Goal: Information Seeking & Learning: Learn about a topic

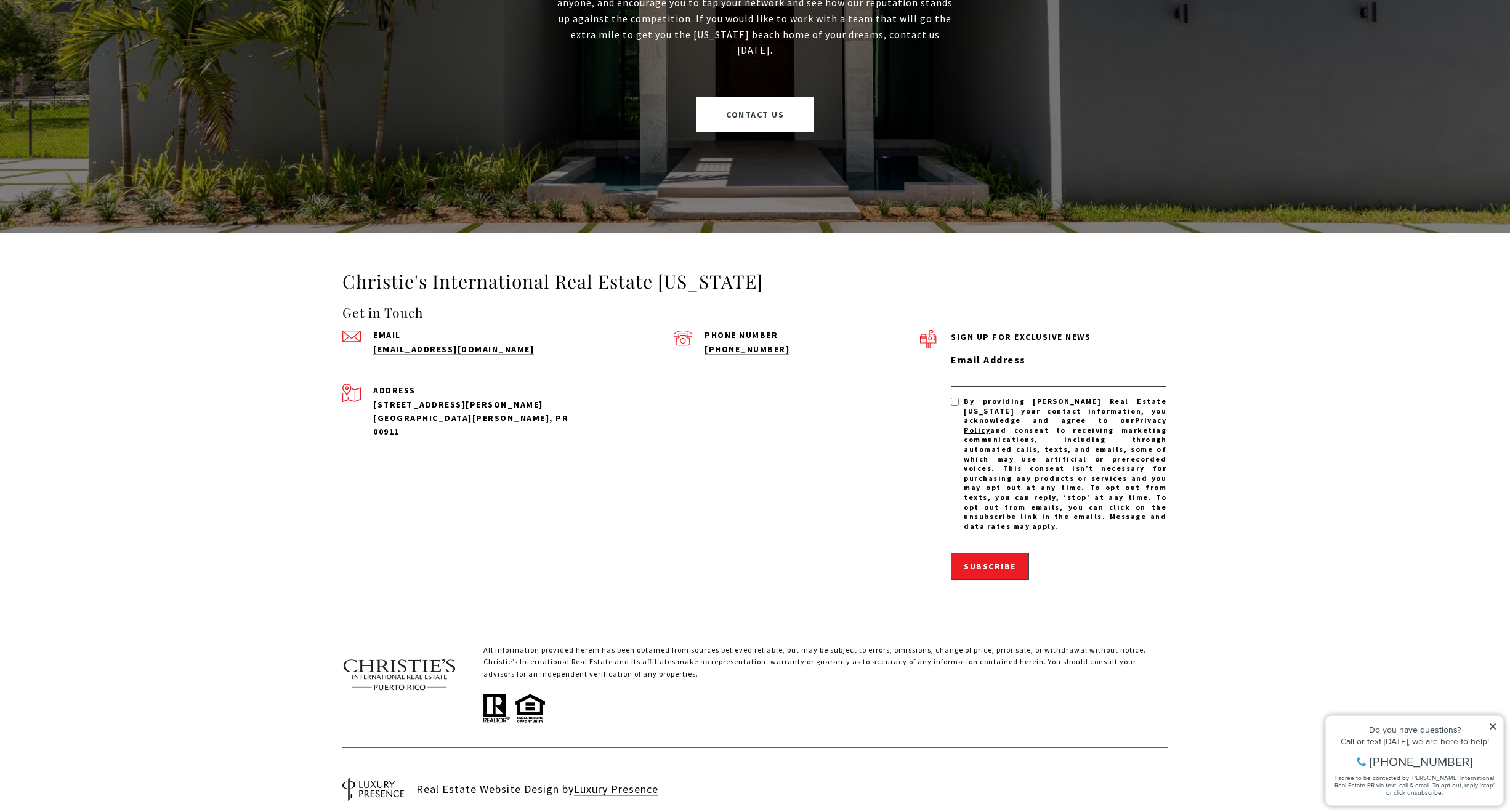
scroll to position [3416, 0]
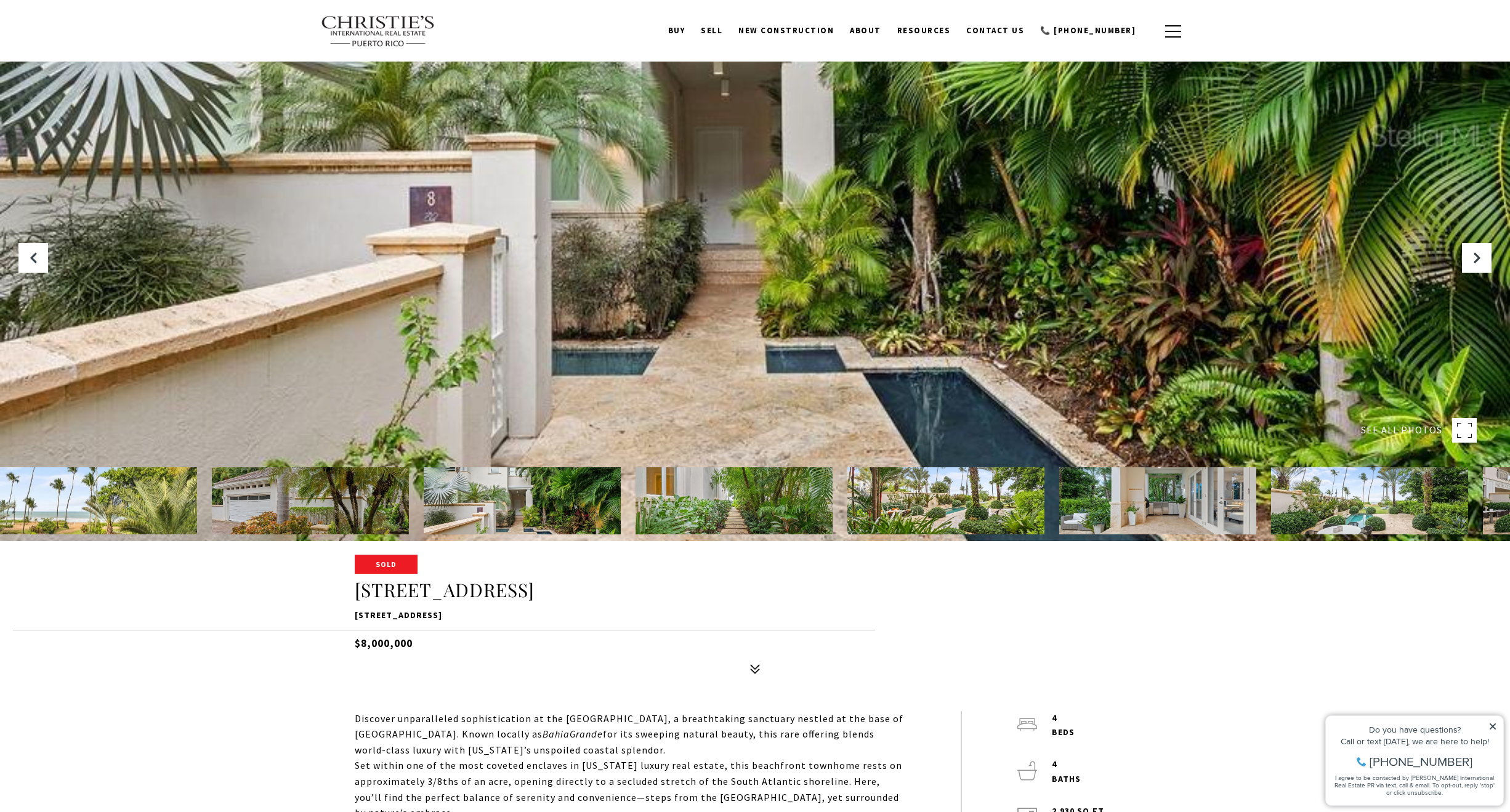
scroll to position [123, 0]
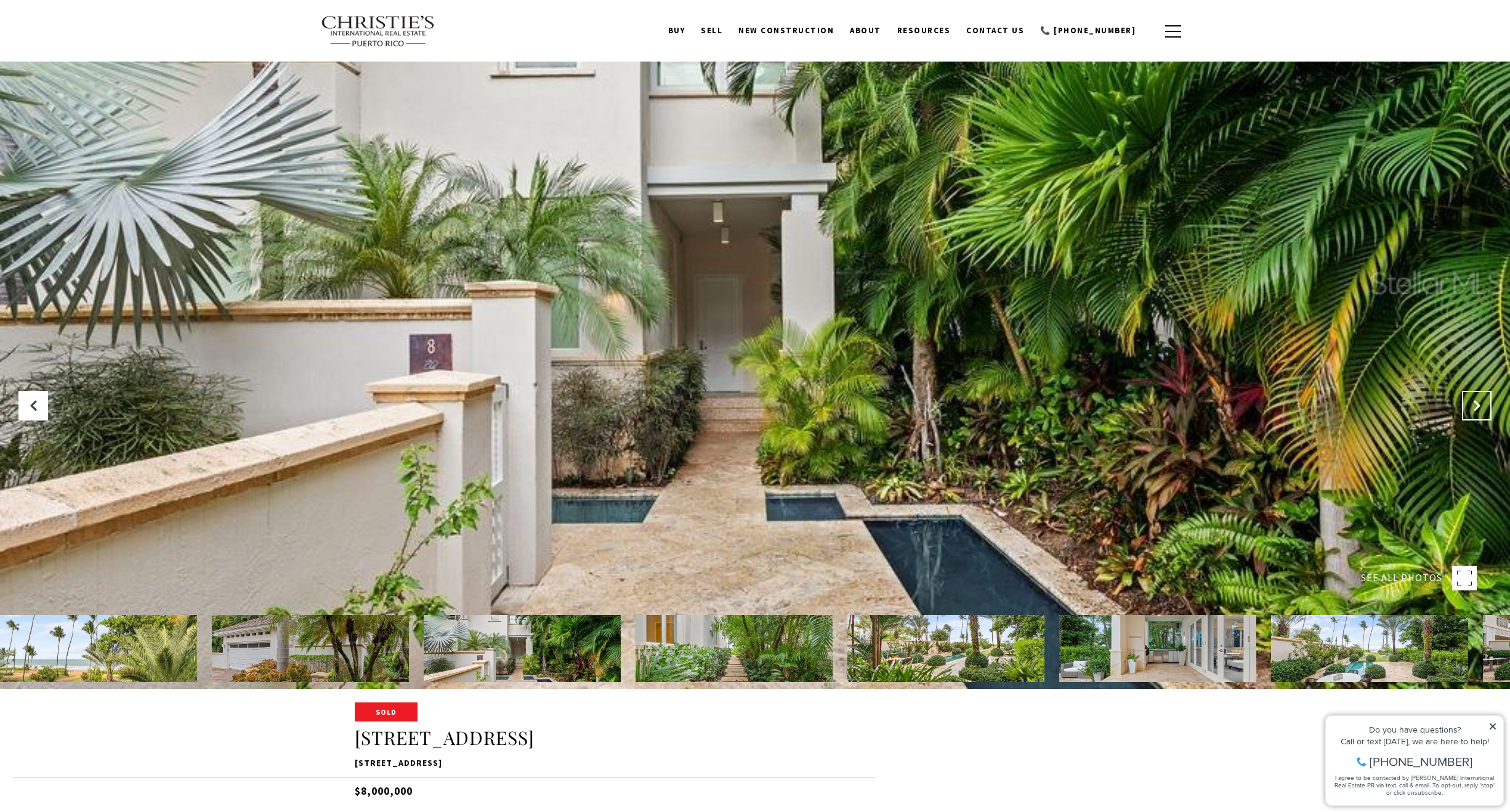
click at [1477, 398] on button "Next Slide" at bounding box center [1476, 406] width 29 height 29
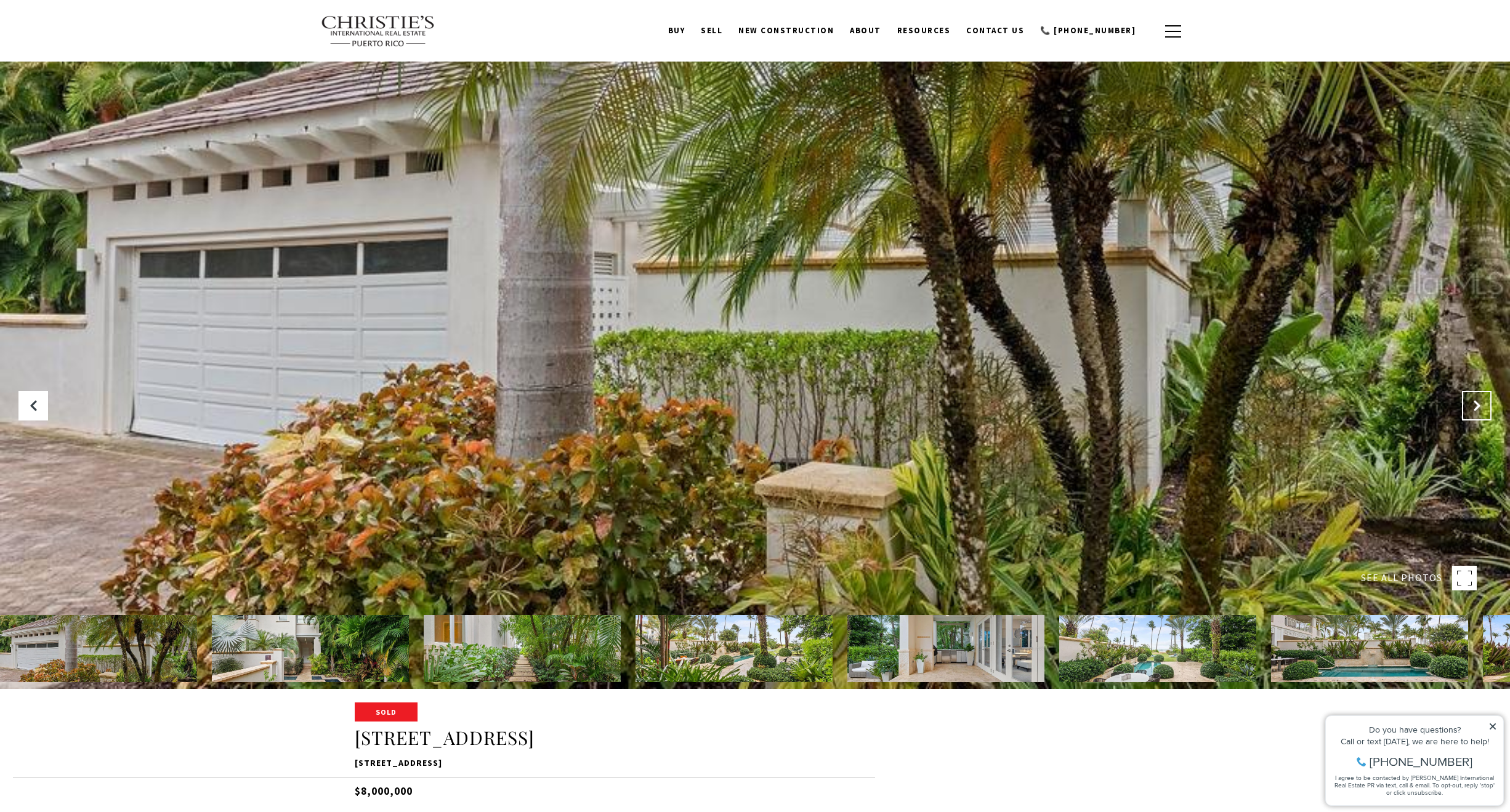
click at [1477, 398] on button "Next Slide" at bounding box center [1476, 406] width 29 height 29
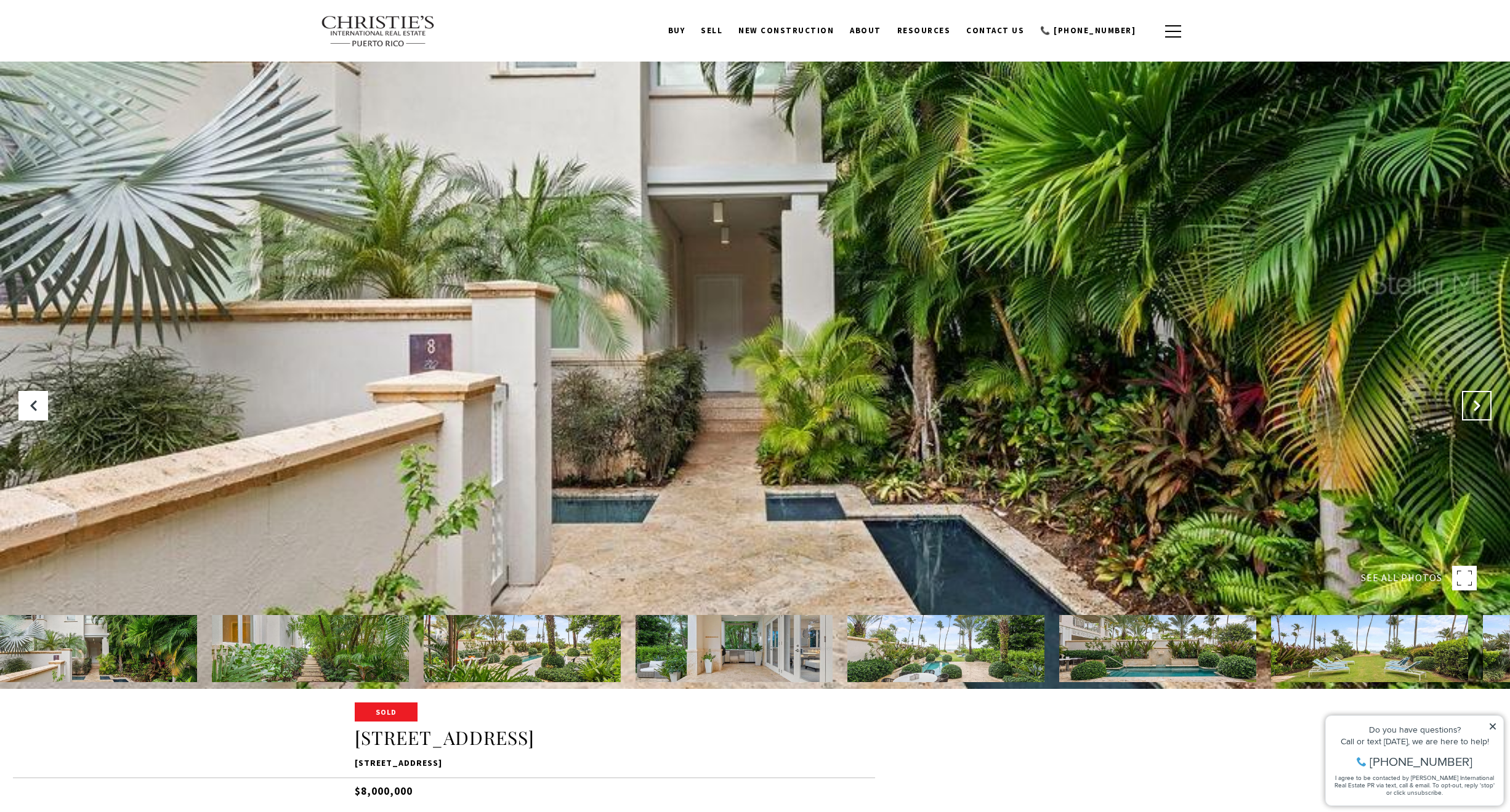
click at [1477, 398] on button "Next Slide" at bounding box center [1476, 406] width 29 height 29
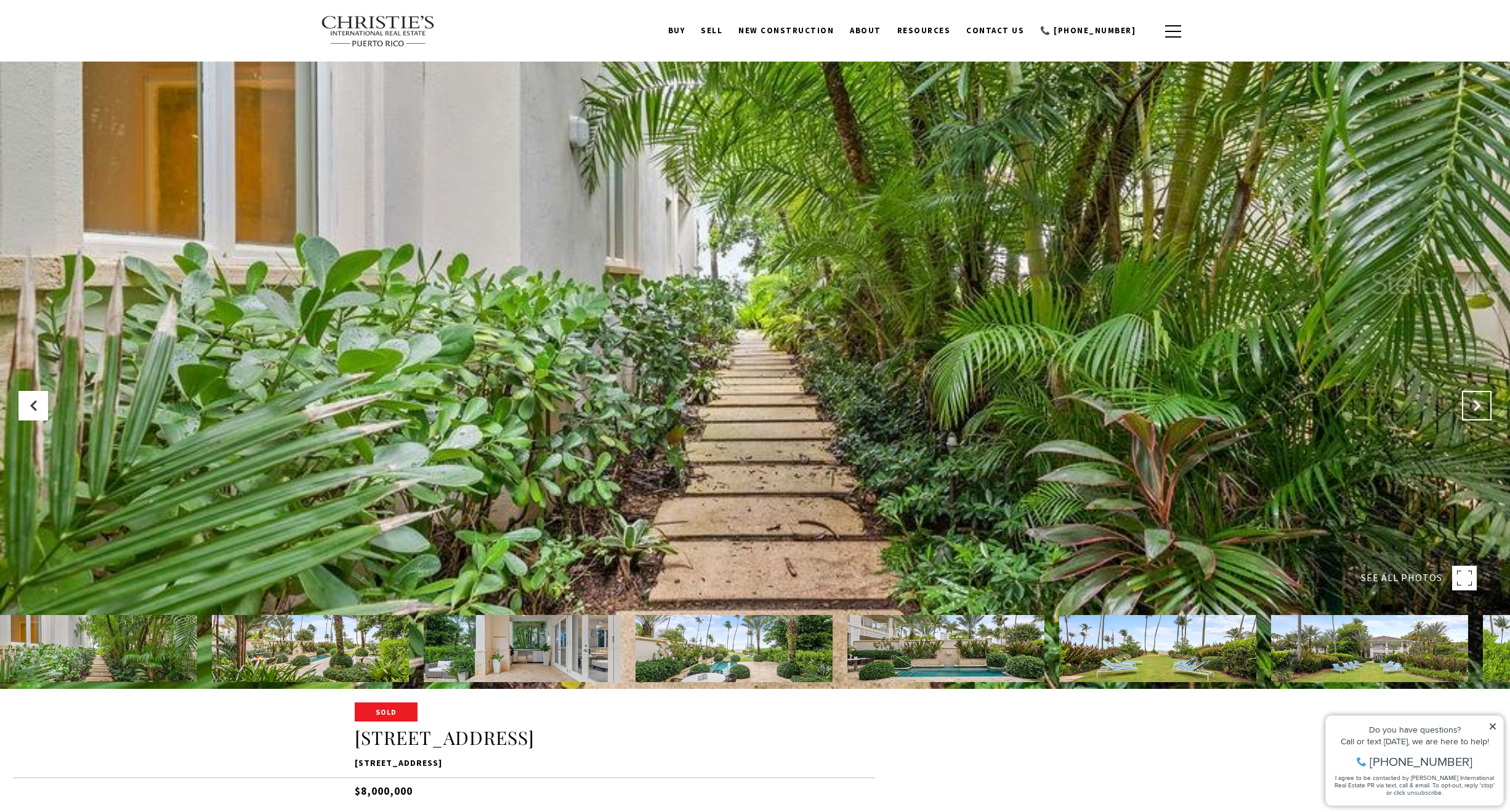
click at [1477, 398] on button "Next Slide" at bounding box center [1476, 406] width 29 height 29
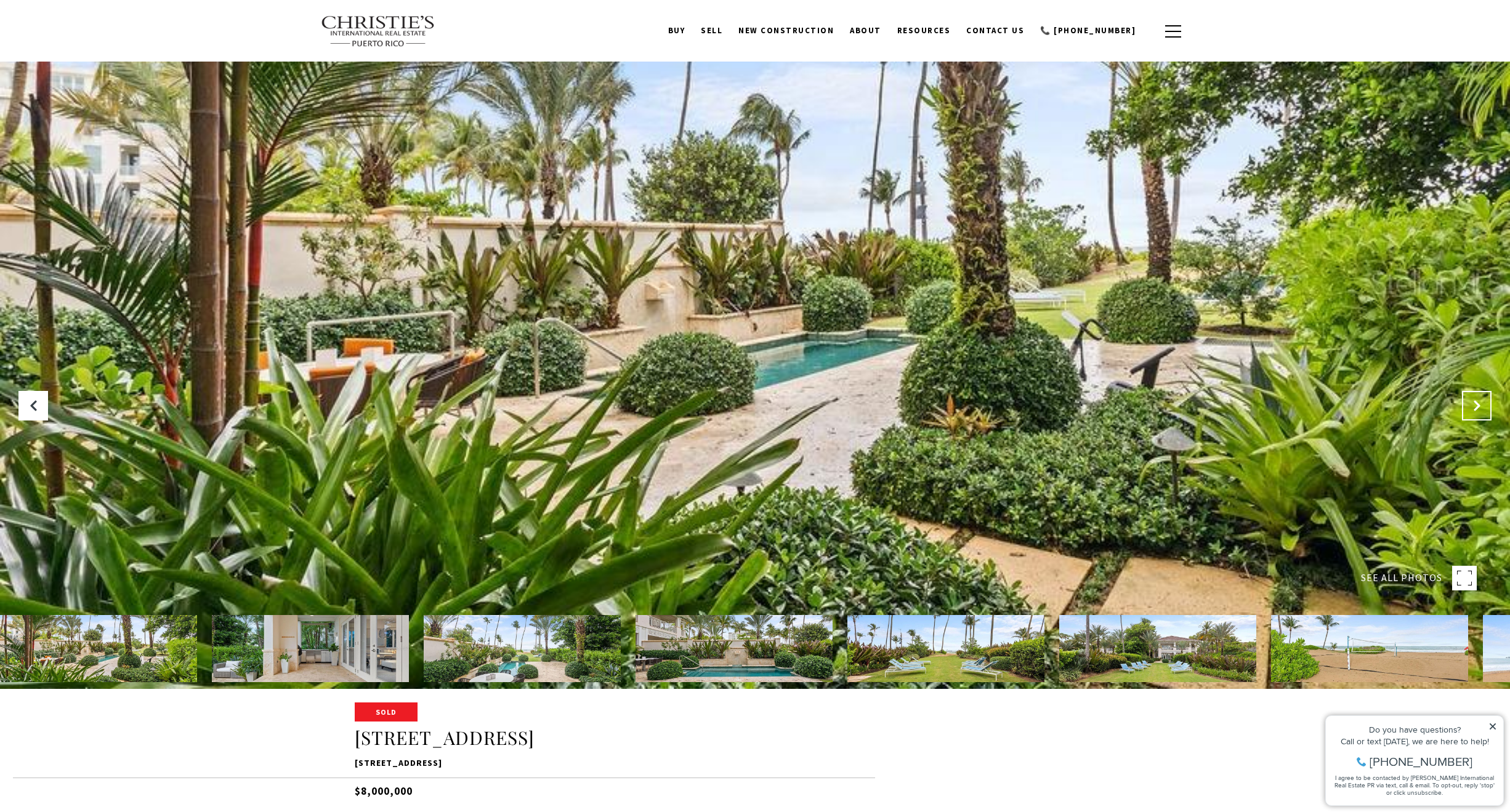
click at [1477, 398] on button "Next Slide" at bounding box center [1476, 406] width 29 height 29
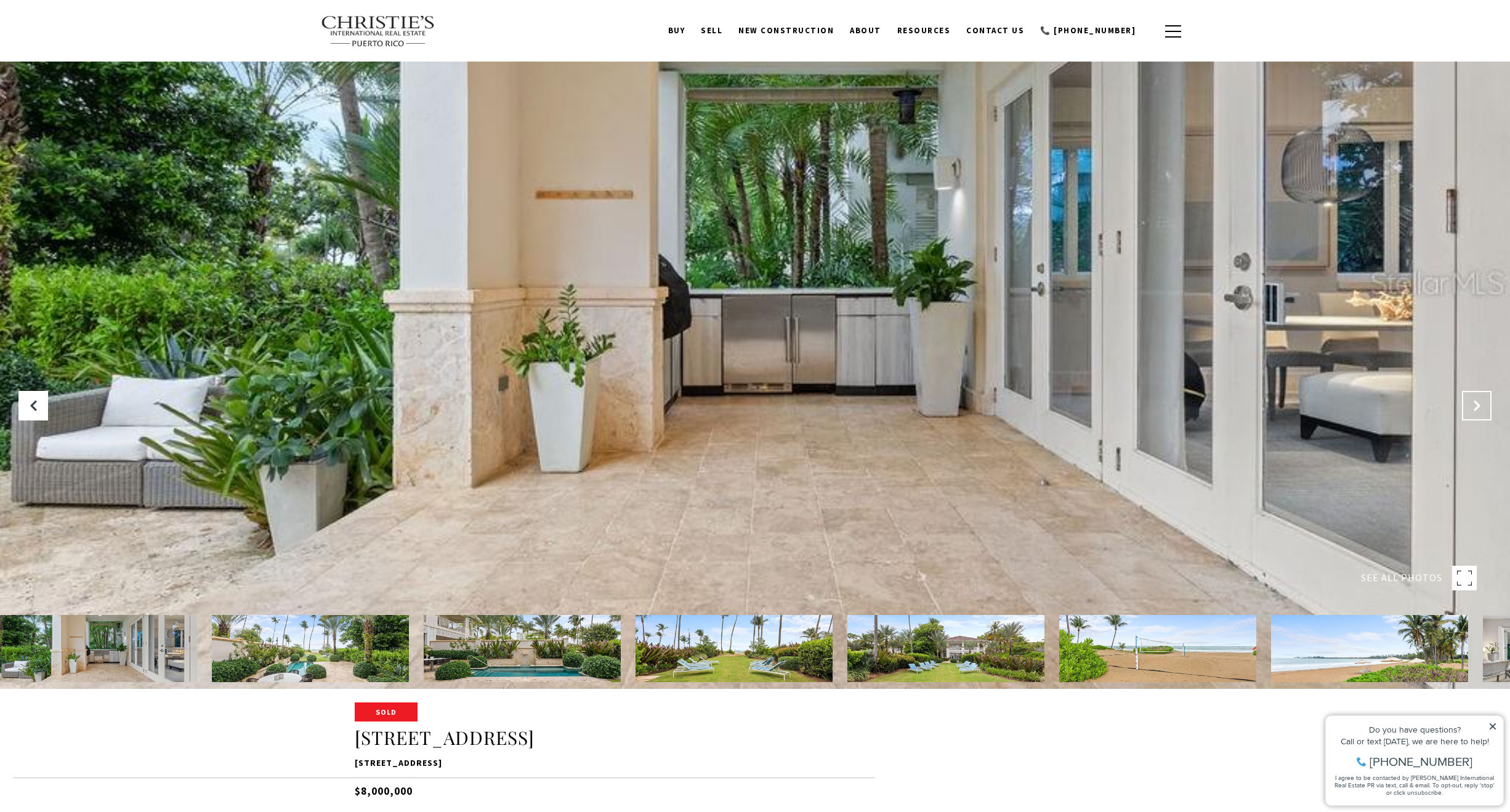
click at [1477, 398] on button "Next Slide" at bounding box center [1476, 406] width 29 height 29
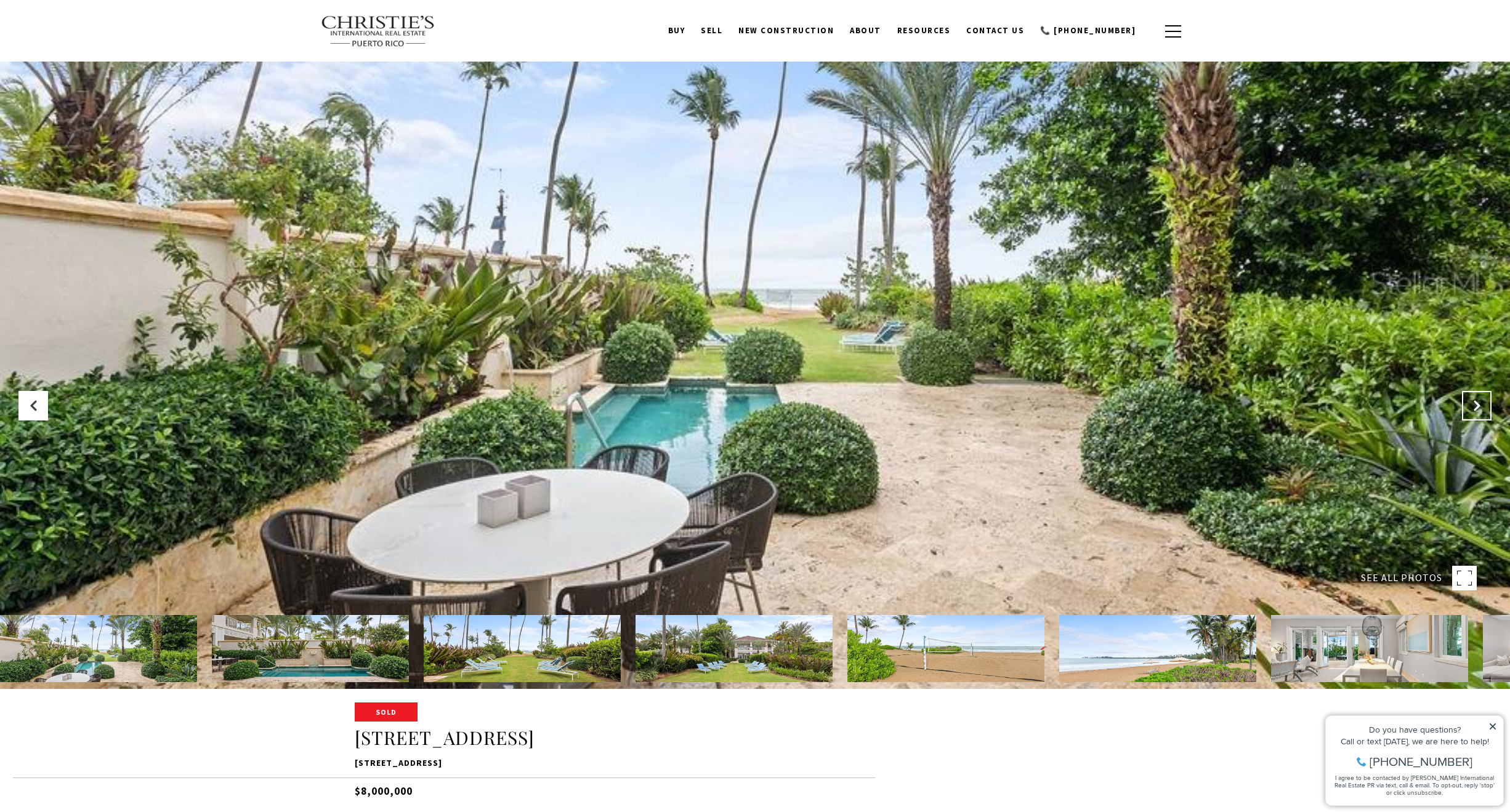
click at [1477, 398] on button "Next Slide" at bounding box center [1476, 406] width 29 height 29
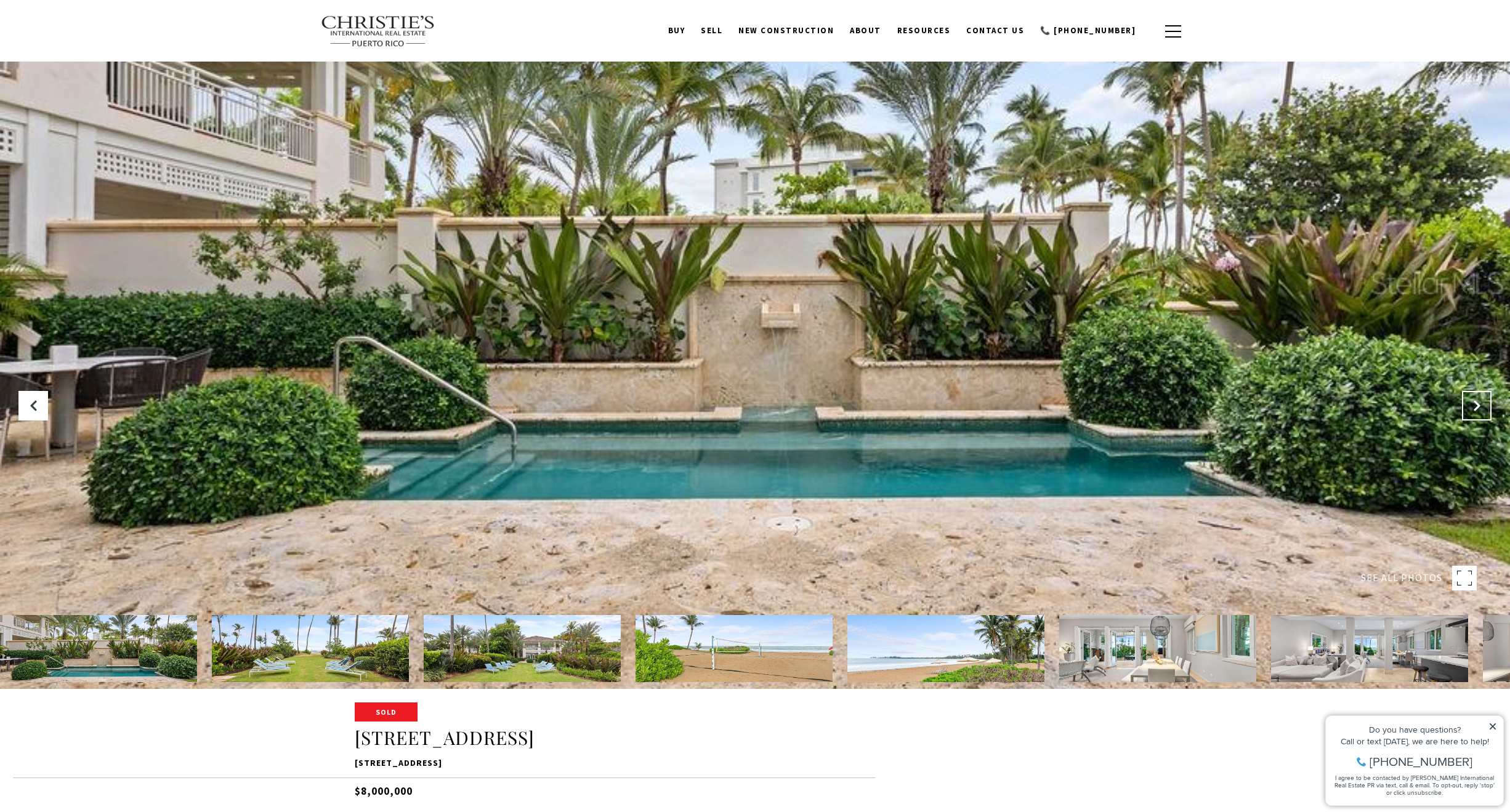
click at [1477, 398] on button "Next Slide" at bounding box center [1476, 406] width 29 height 29
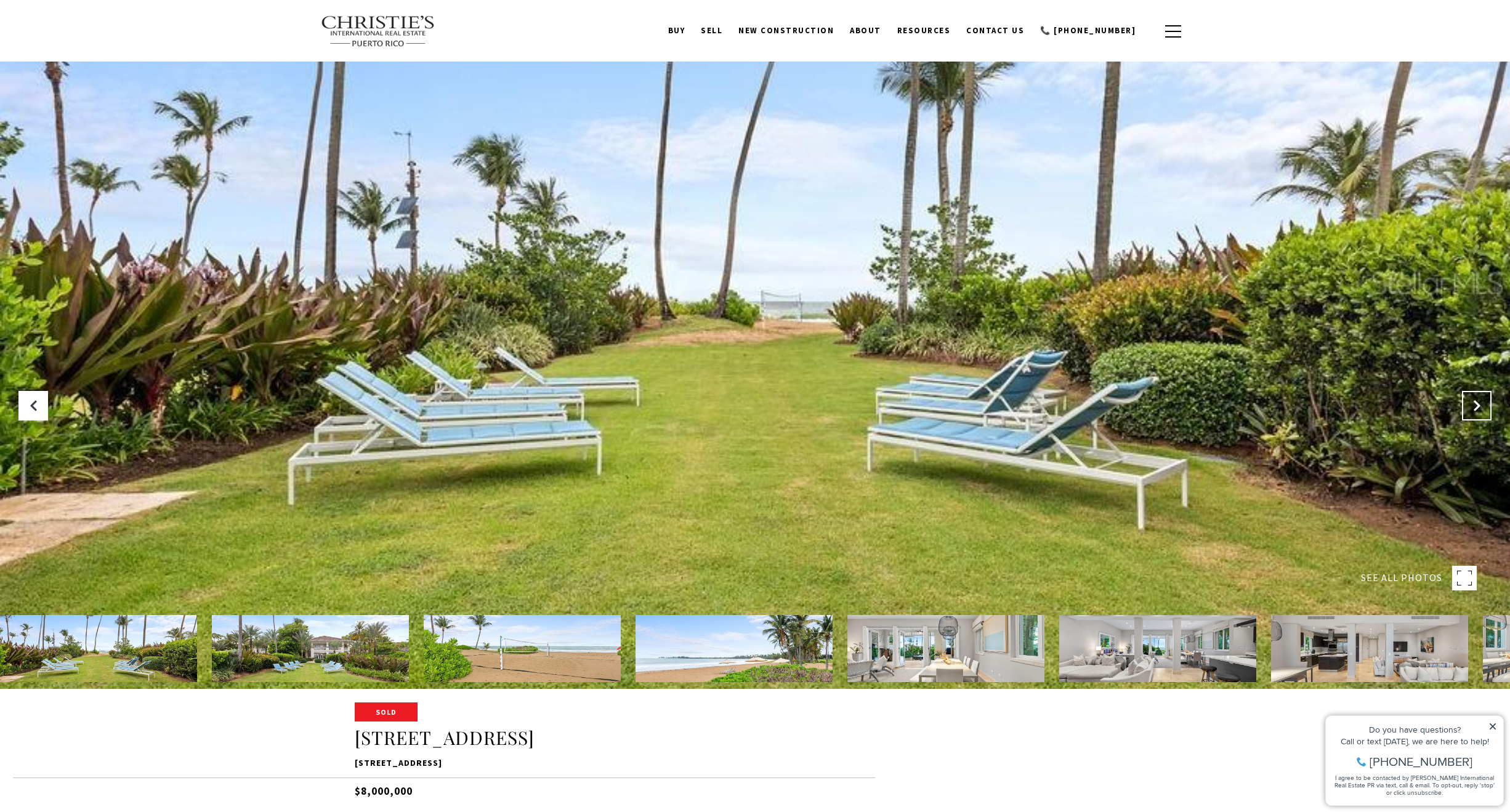
click at [1477, 398] on button "Next Slide" at bounding box center [1476, 406] width 29 height 29
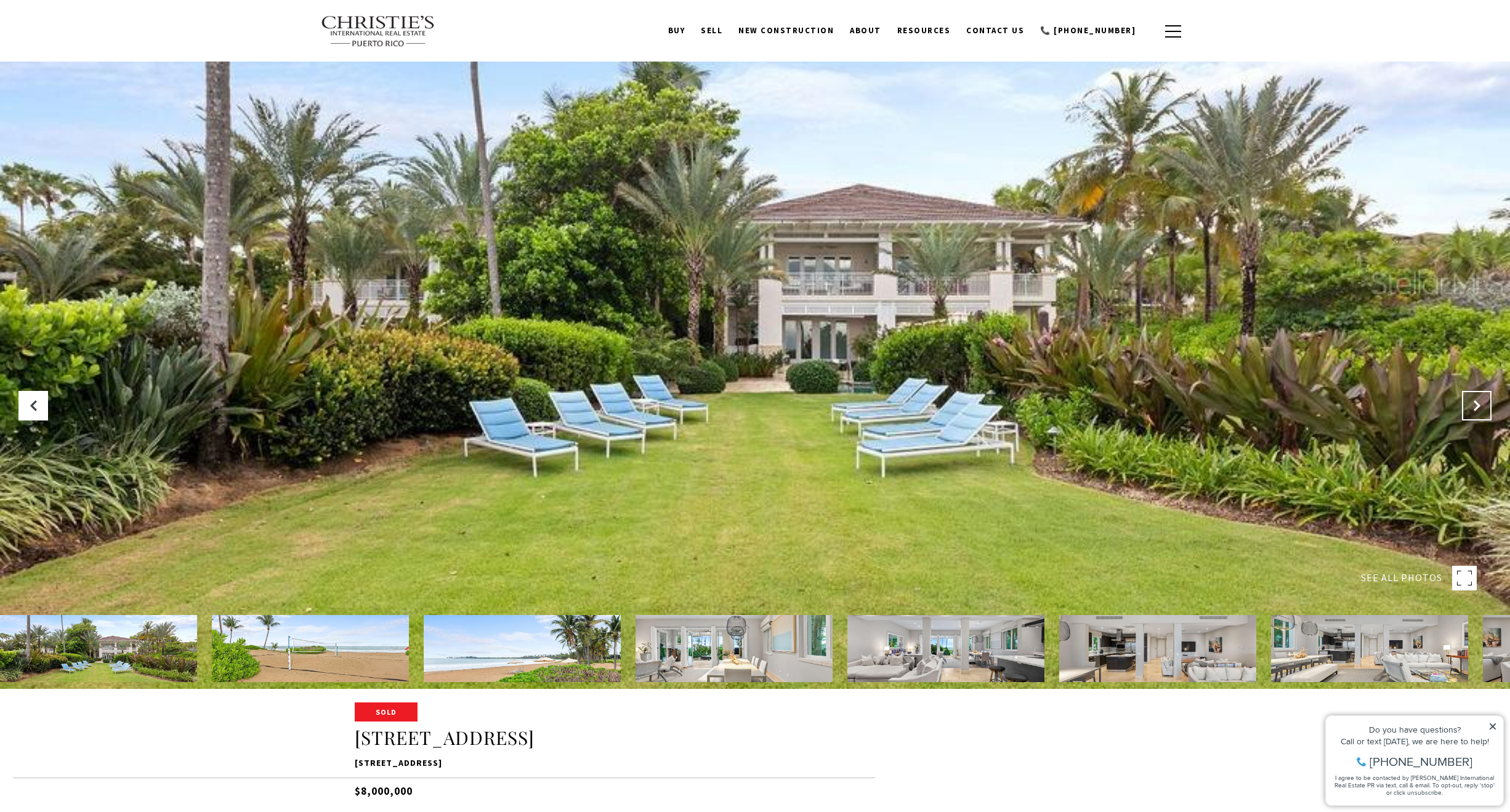
click at [1477, 398] on button "Next Slide" at bounding box center [1476, 406] width 29 height 29
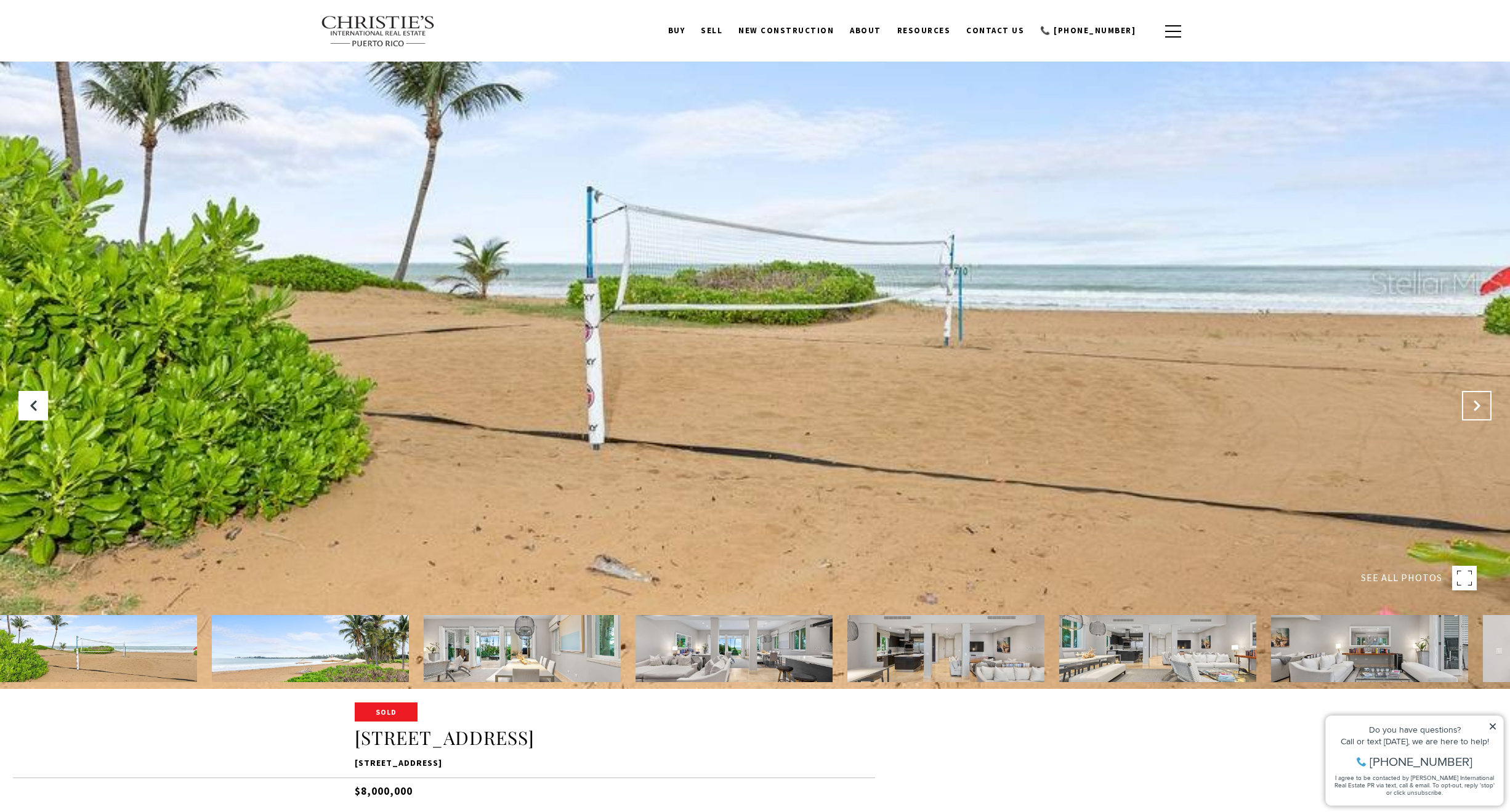
click at [1477, 398] on button "Next Slide" at bounding box center [1476, 406] width 29 height 29
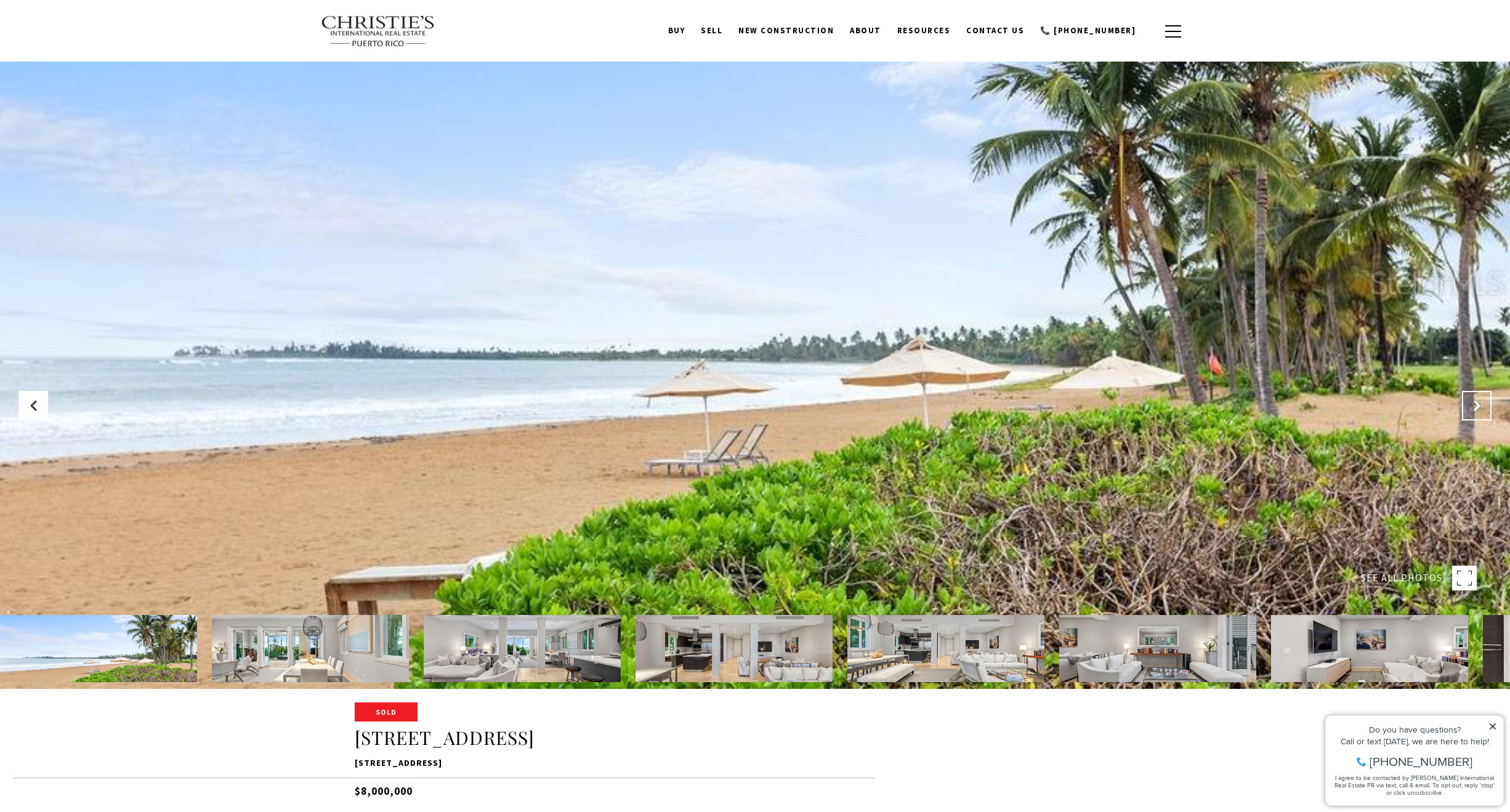
click at [1477, 398] on button "Next Slide" at bounding box center [1476, 406] width 29 height 29
